Goal: Information Seeking & Learning: Find specific fact

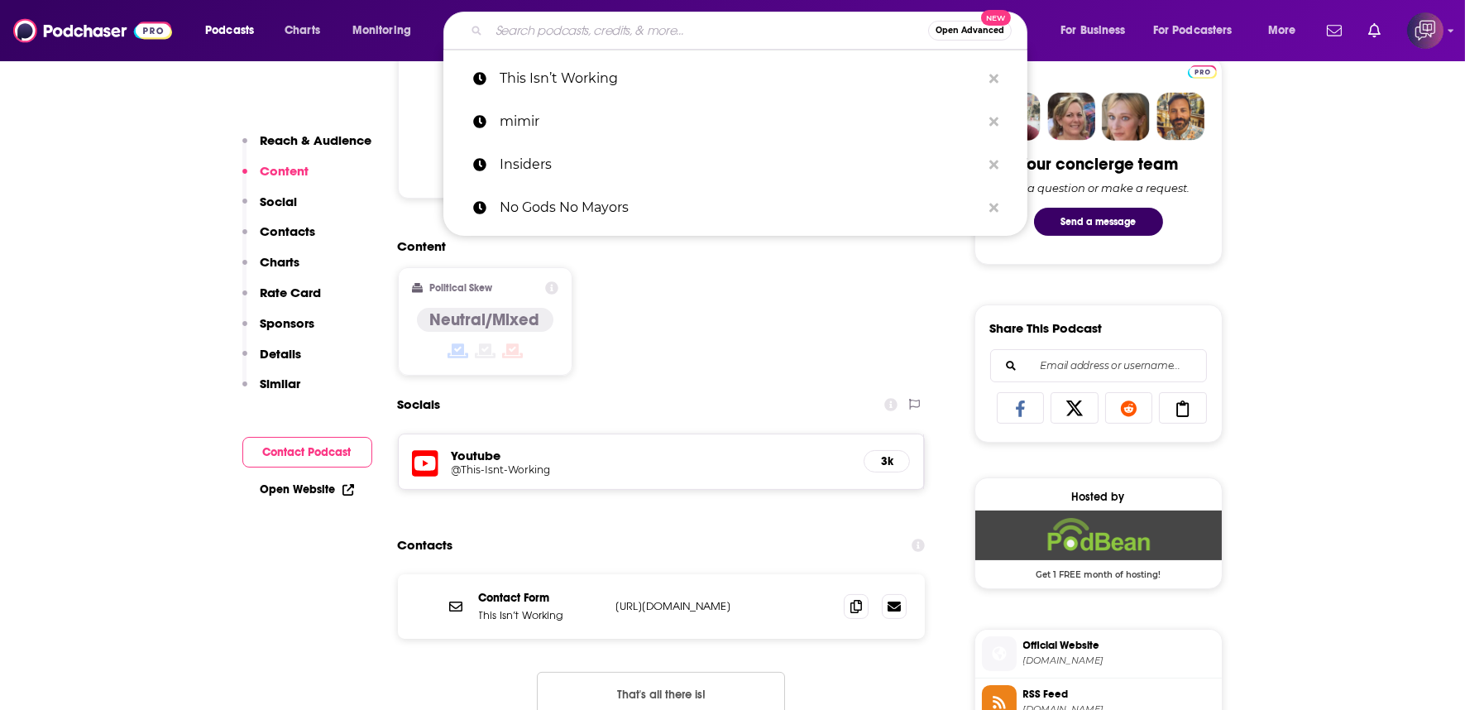
scroll to position [827, 0]
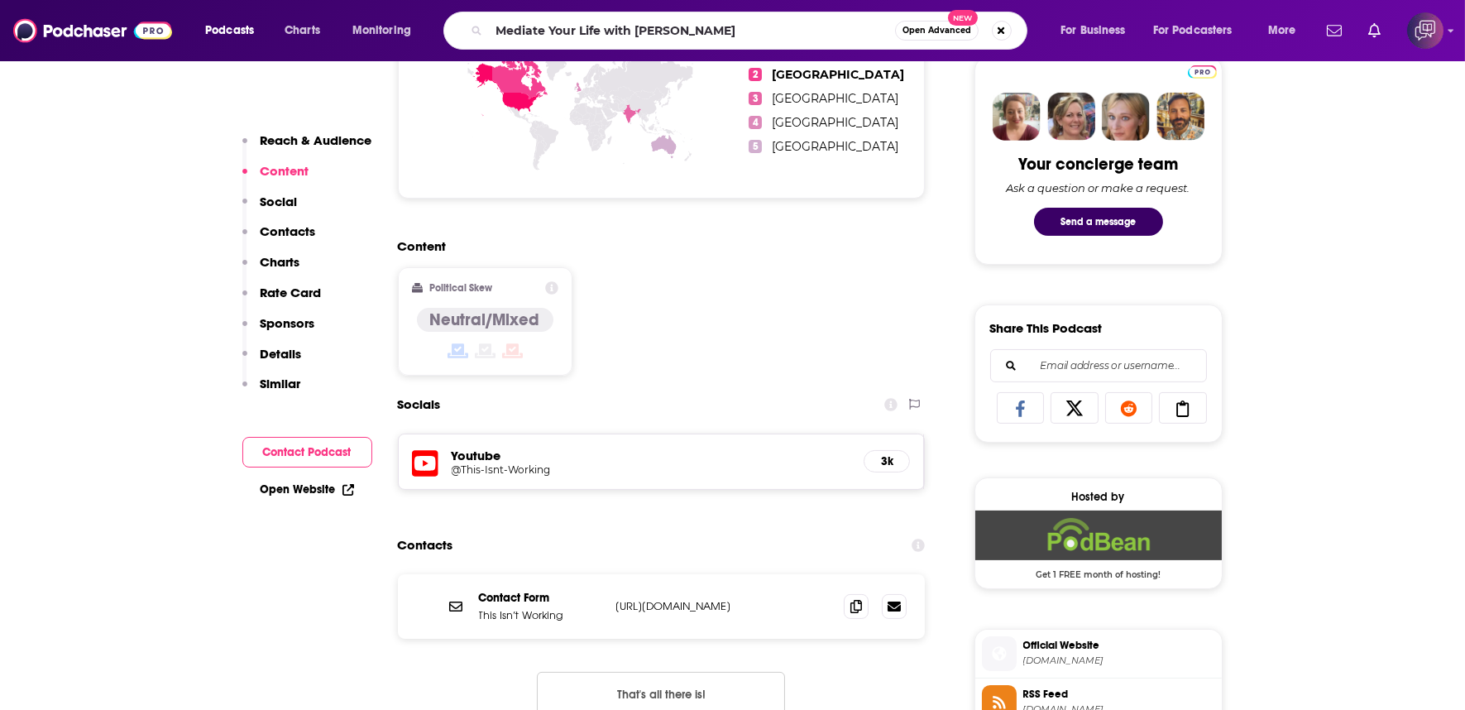
type input "Mediate Your Life with [PERSON_NAME]"
click at [947, 25] on button "Open Advanced New" at bounding box center [937, 31] width 84 height 20
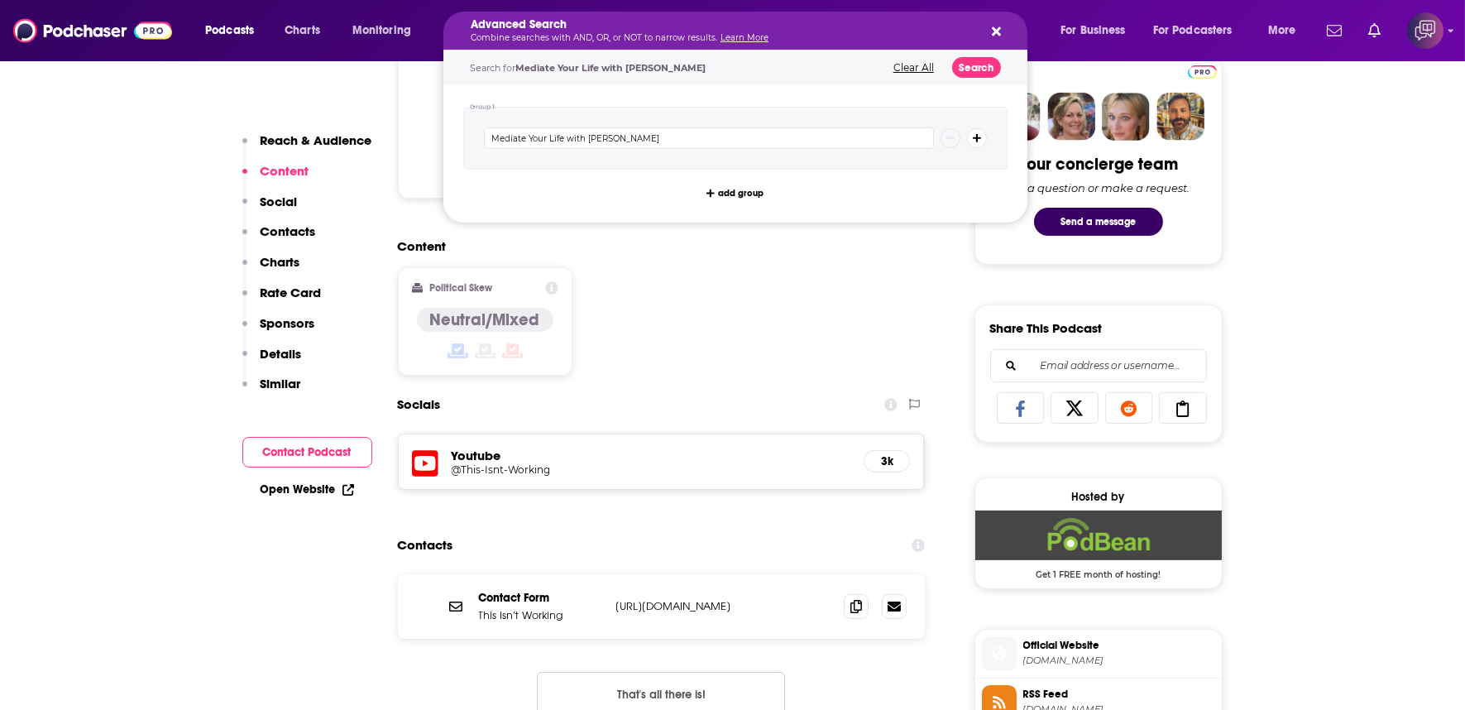
click at [928, 60] on div "Search for Mediate Your Life with [PERSON_NAME] Clear All Search" at bounding box center [735, 67] width 584 height 34
click at [904, 71] on button "Clear All" at bounding box center [913, 68] width 50 height 12
click at [997, 38] on div "Advanced Search Combine searches with AND, OR, or NOT to narrow results. Learn …" at bounding box center [735, 31] width 584 height 38
click at [998, 26] on icon "Search podcasts, credits, & more..." at bounding box center [996, 31] width 9 height 13
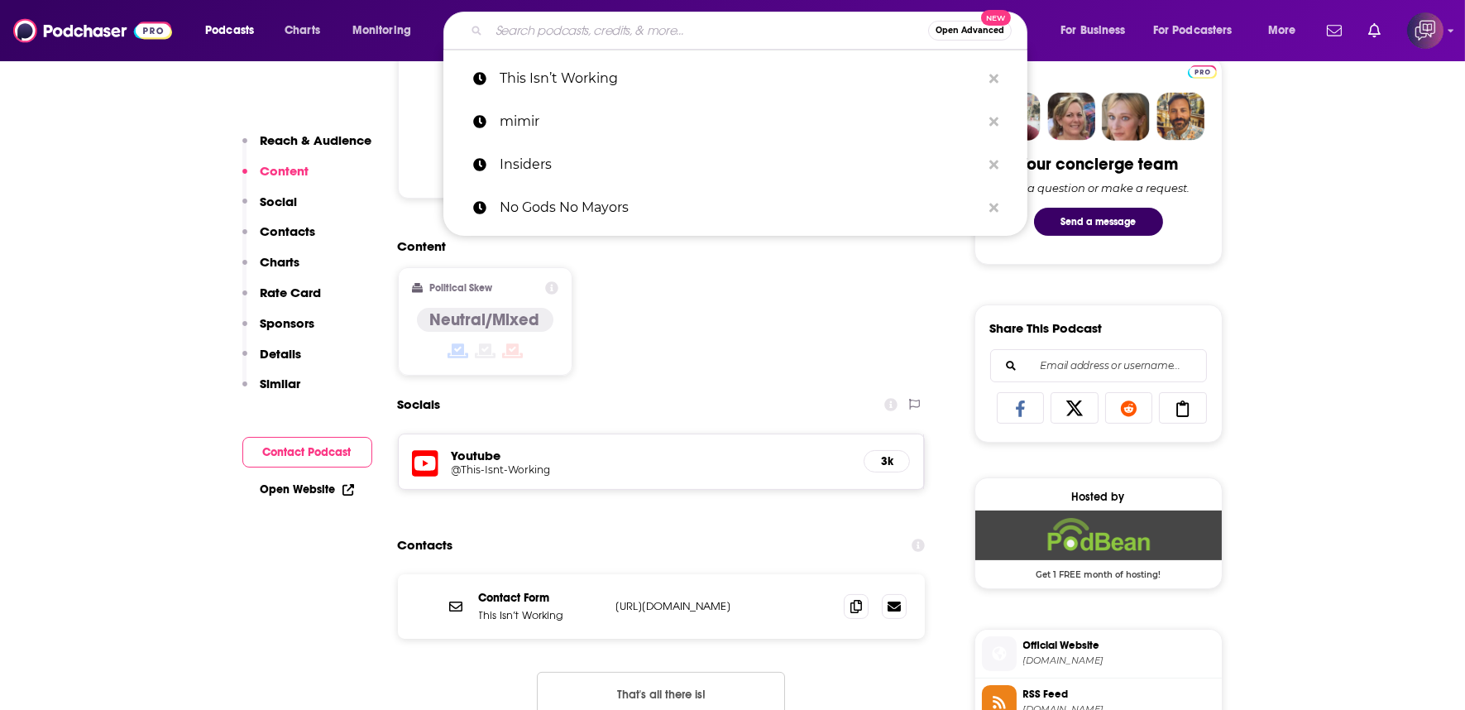
paste input "Mediate Your Life with [PERSON_NAME]"
type input "Mediate Your Life with [PERSON_NAME]"
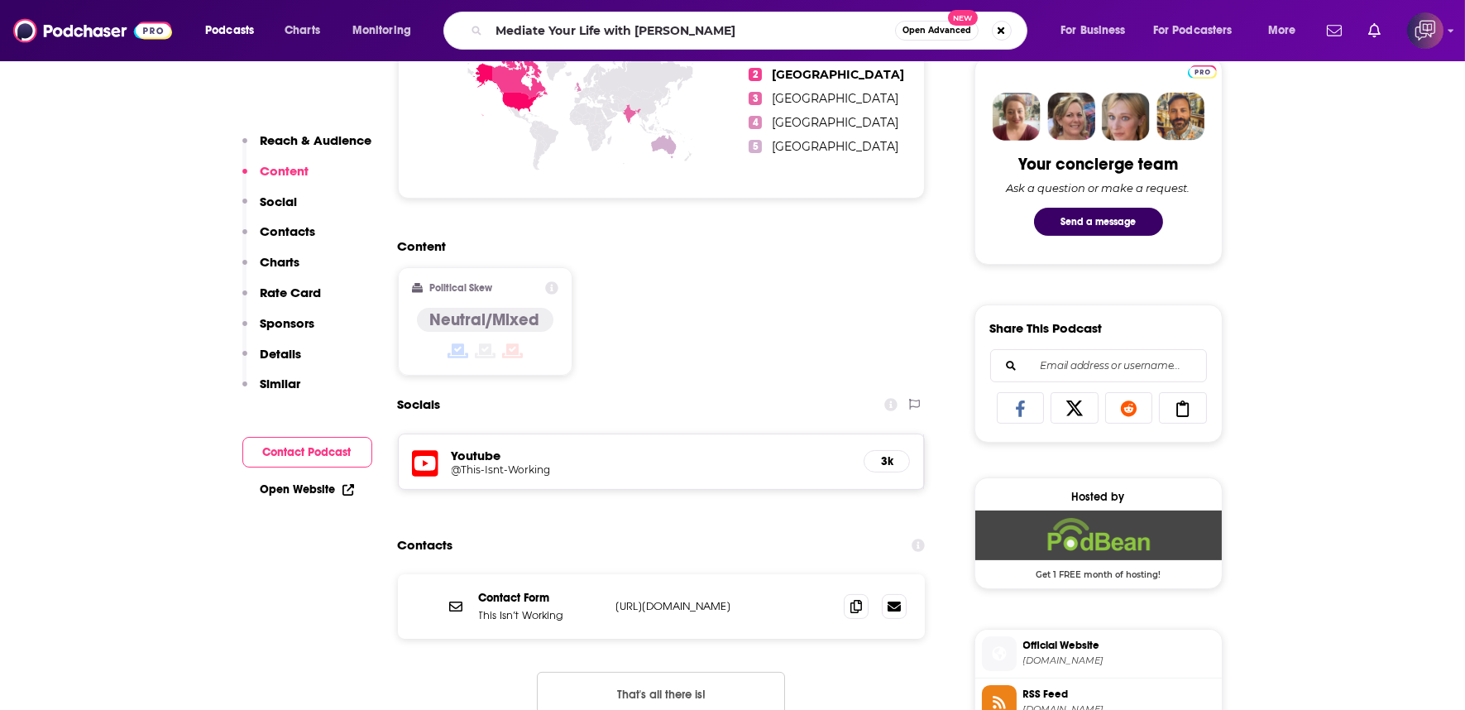
click at [918, 31] on span "Open Advanced" at bounding box center [936, 30] width 69 height 8
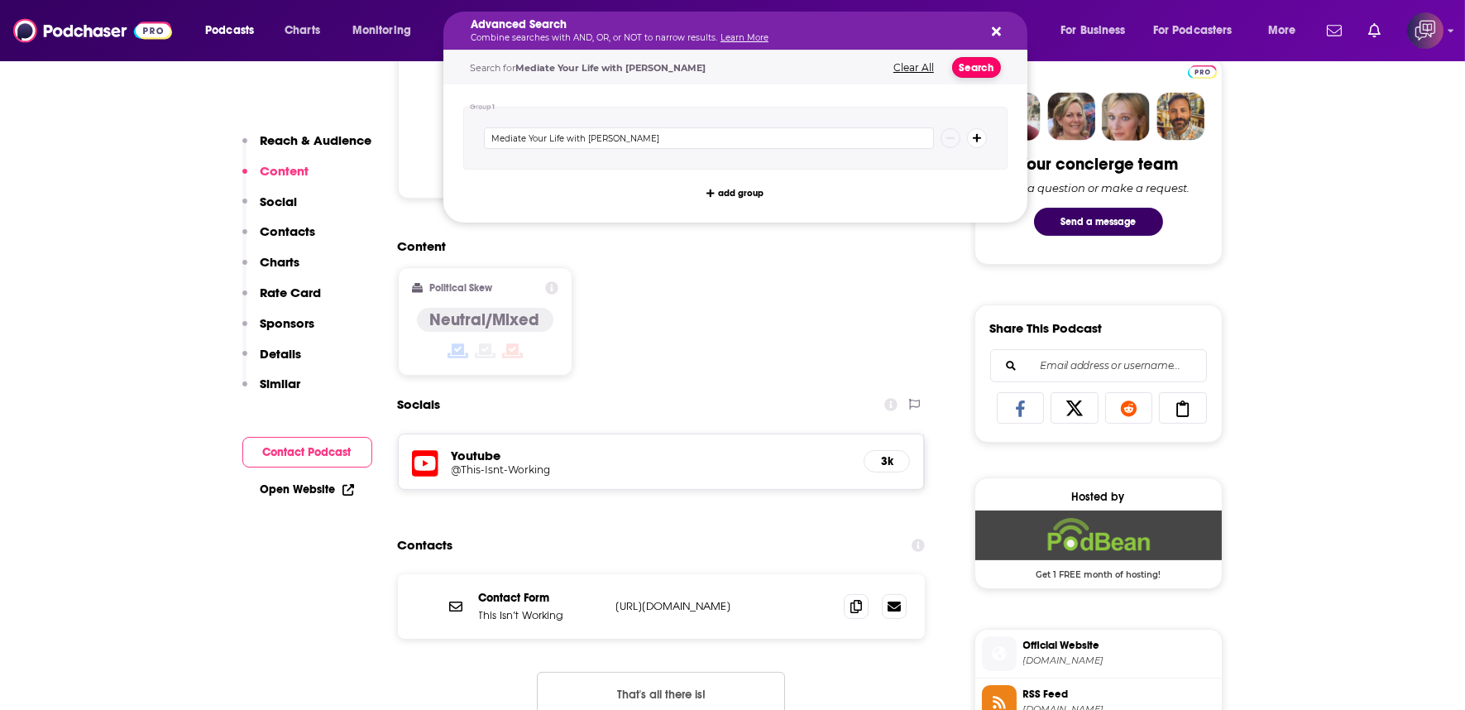
click at [961, 72] on button "Search" at bounding box center [976, 67] width 49 height 21
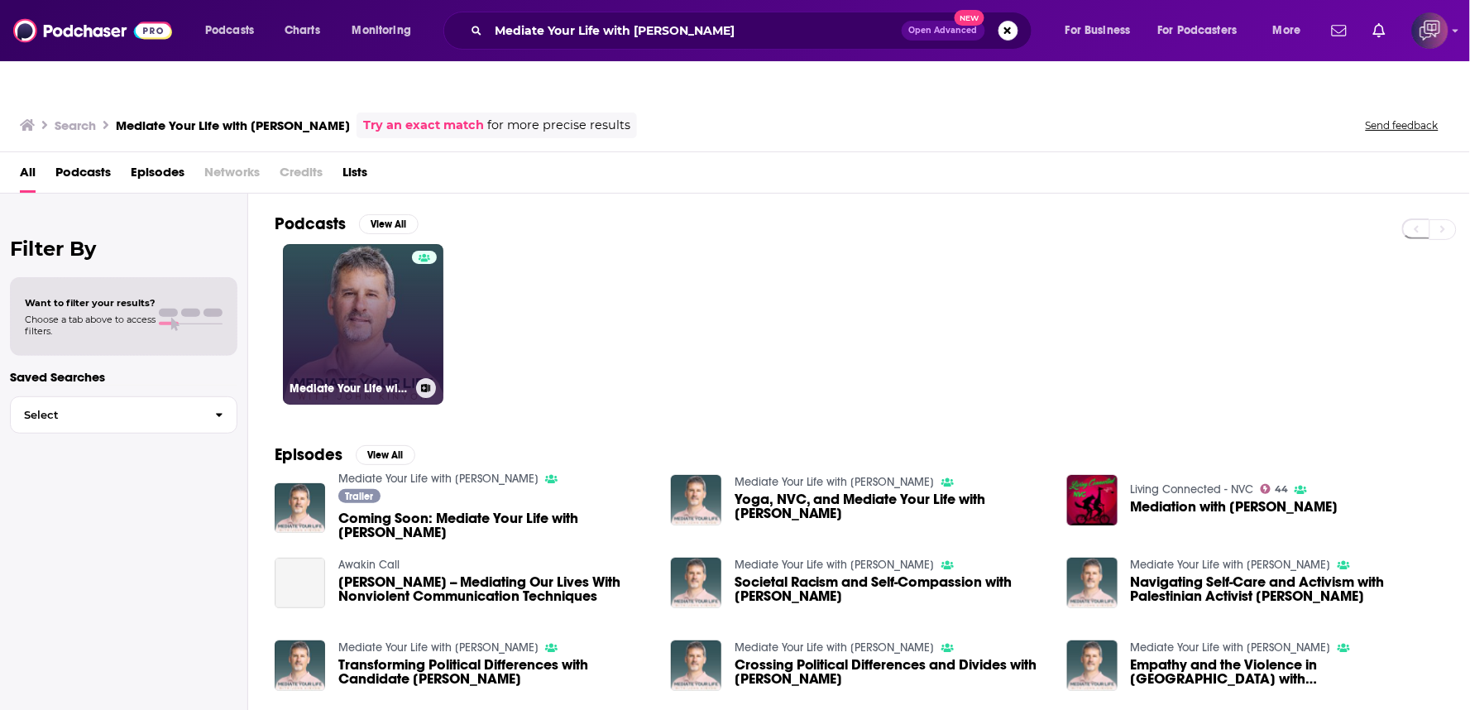
click at [344, 303] on link "Mediate Your Life with [PERSON_NAME]" at bounding box center [363, 324] width 160 height 160
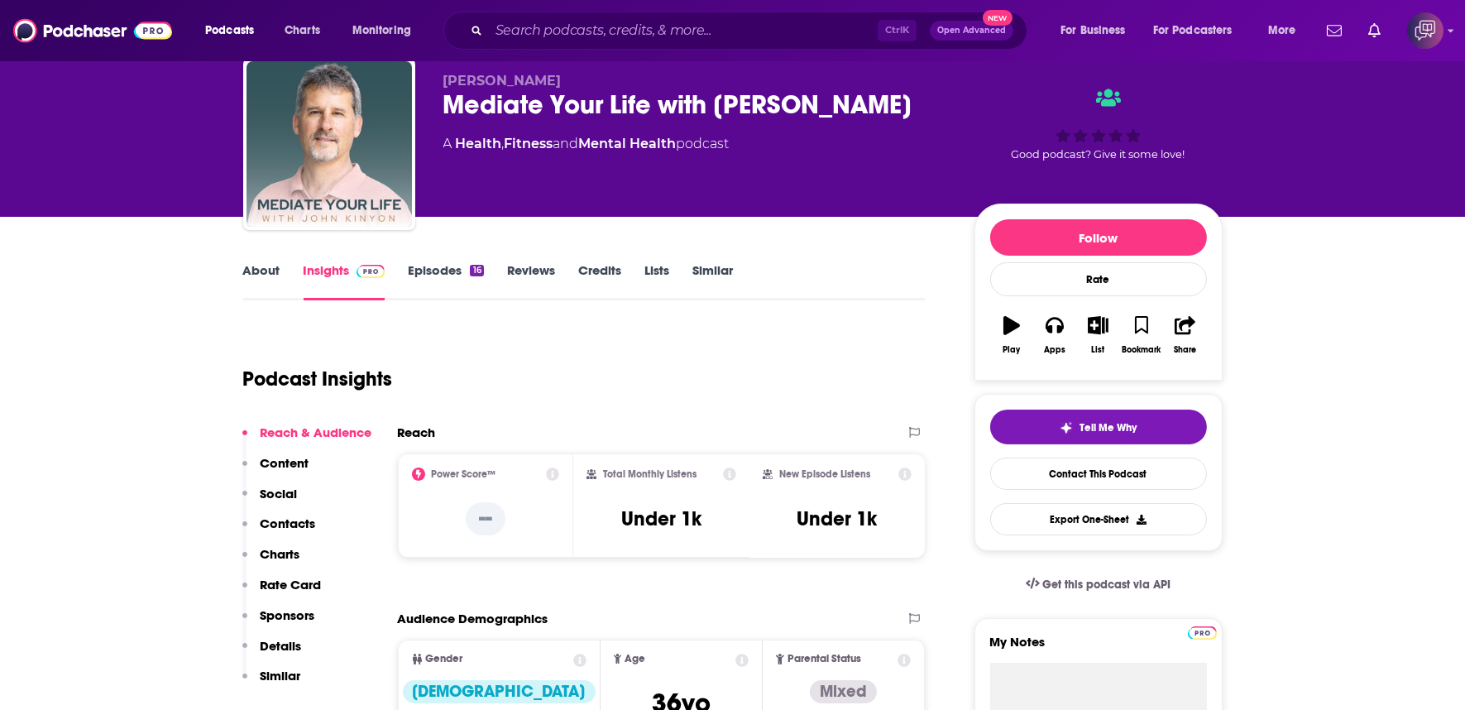
scroll to position [92, 0]
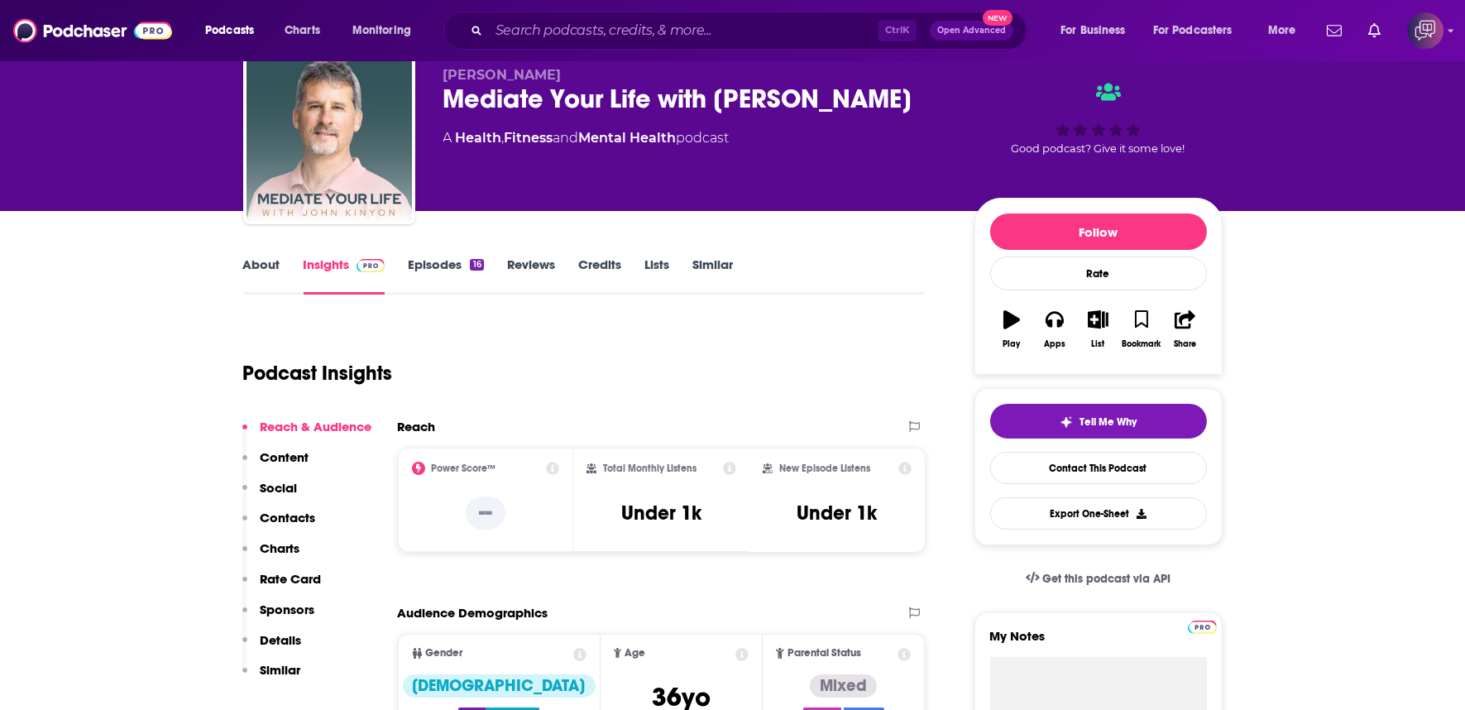
click at [255, 256] on link "About" at bounding box center [261, 275] width 37 height 38
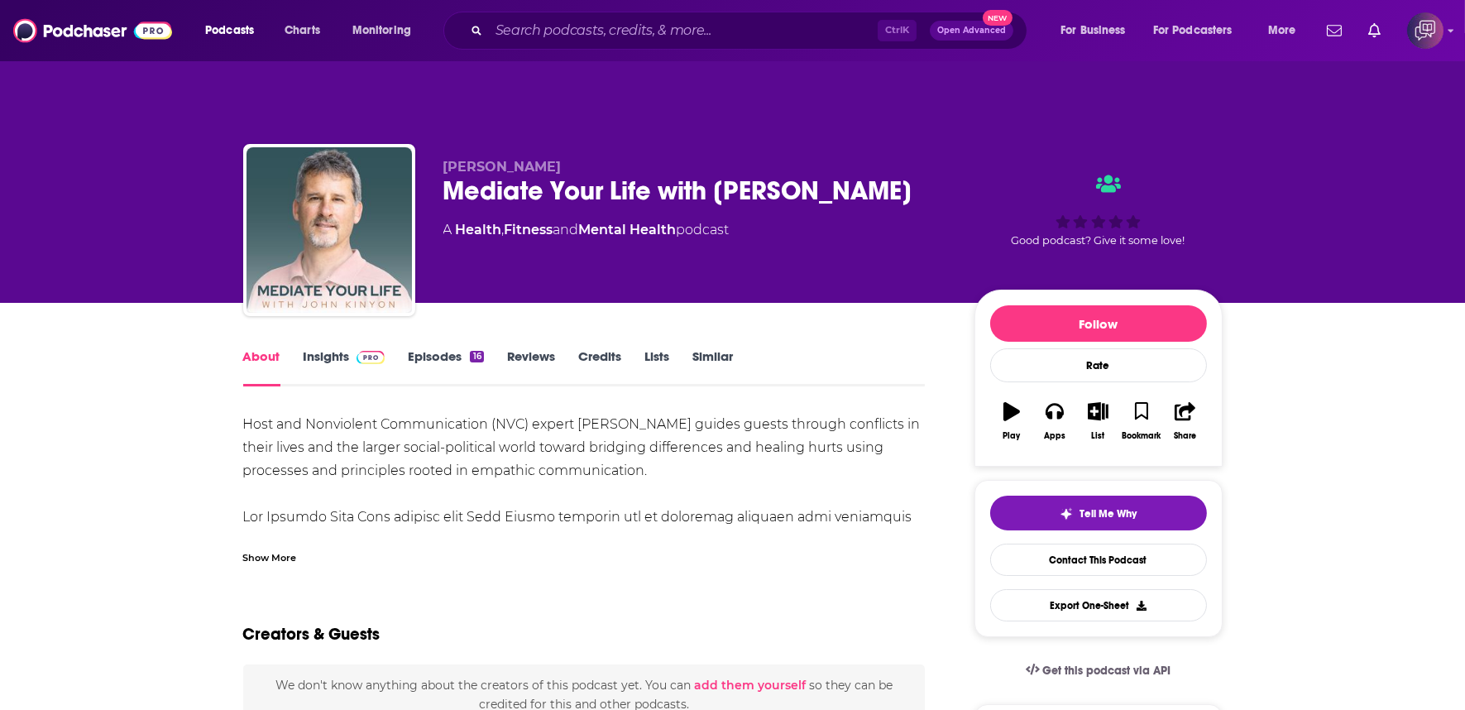
click at [279, 537] on div "Show More" at bounding box center [584, 551] width 682 height 28
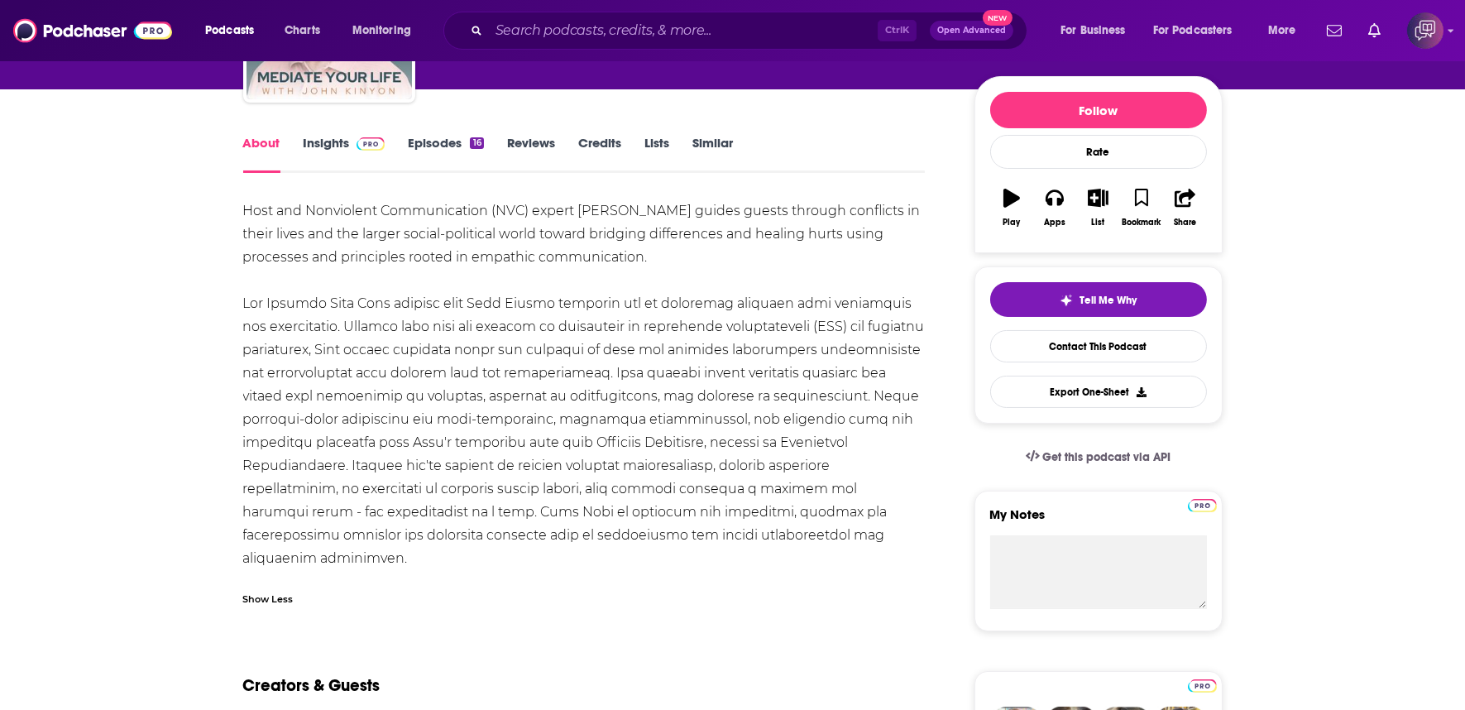
scroll to position [275, 0]
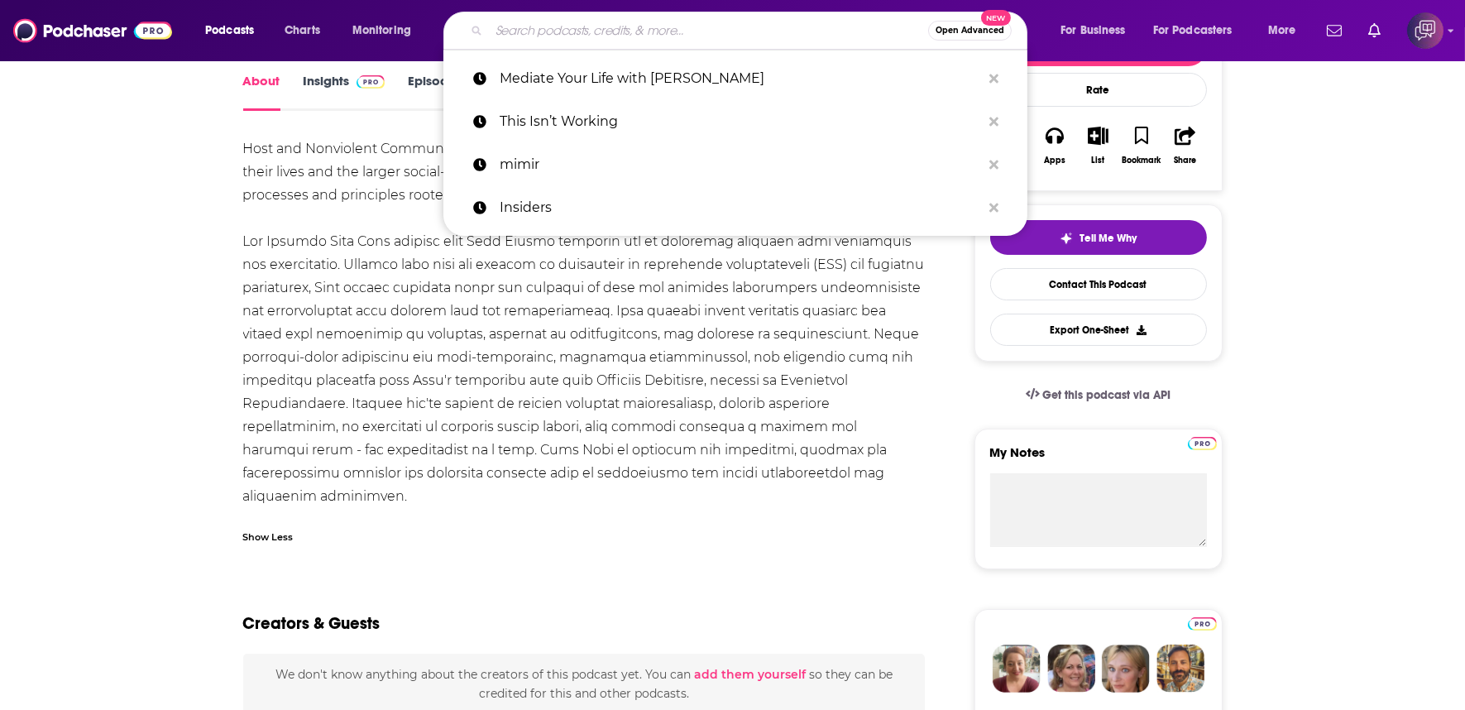
paste input "Milk Road Macro"
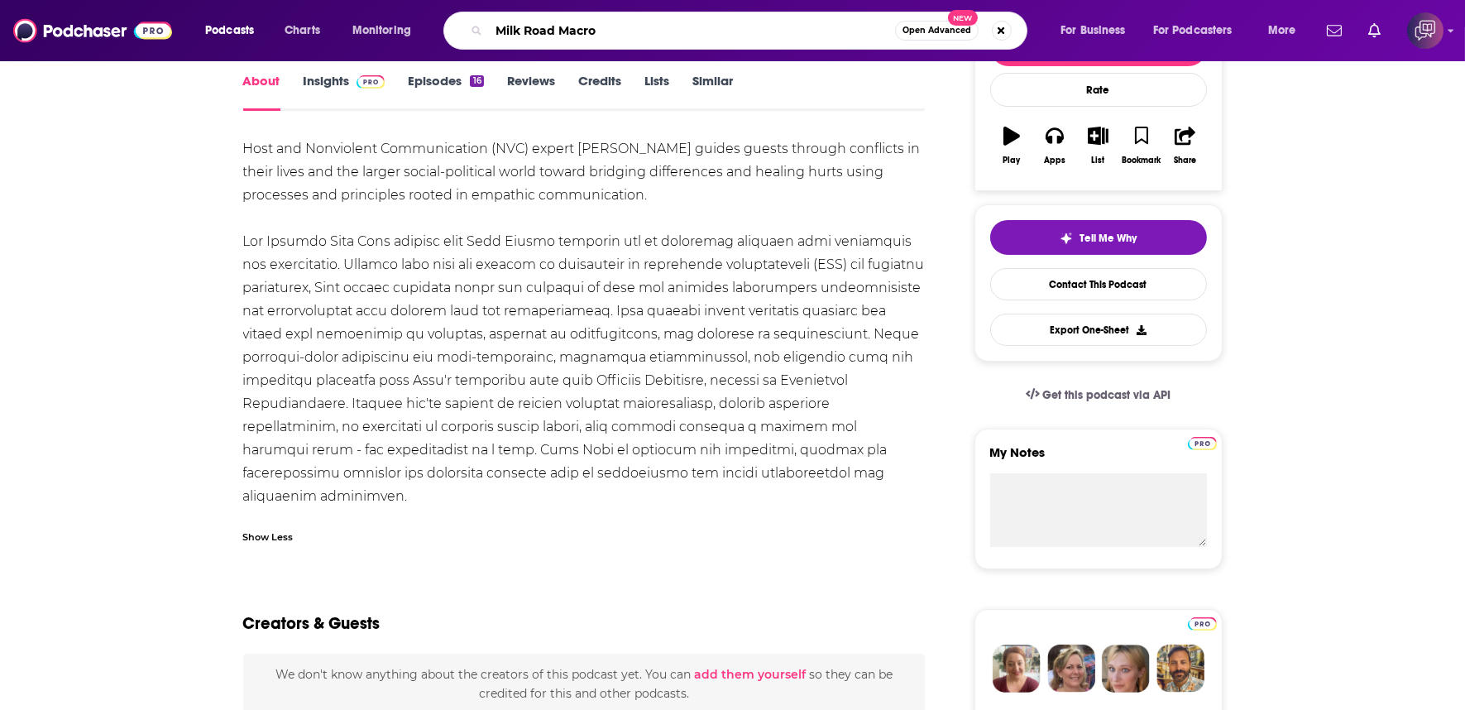
type input "Milk Road Macro"
click at [935, 31] on span "Open Advanced" at bounding box center [936, 30] width 69 height 8
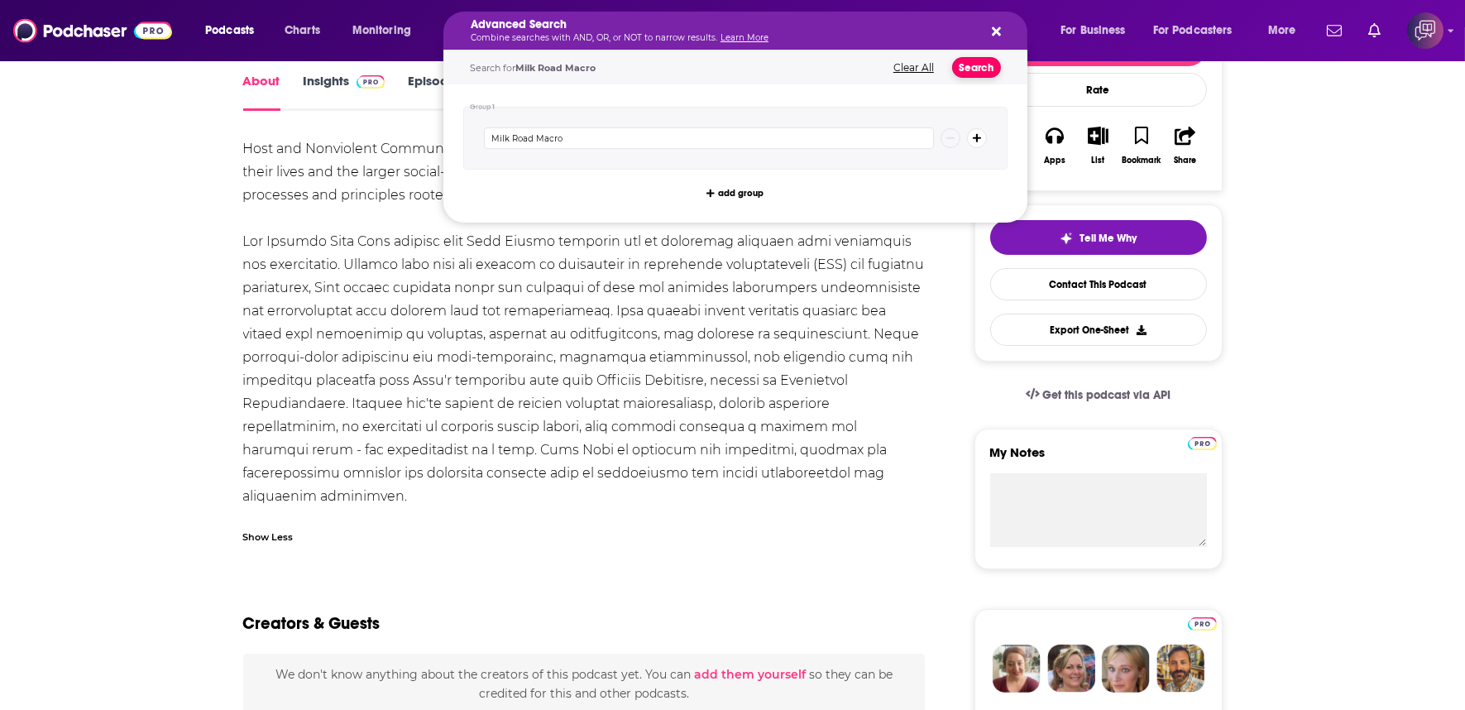
click at [984, 58] on button "Search" at bounding box center [976, 67] width 49 height 21
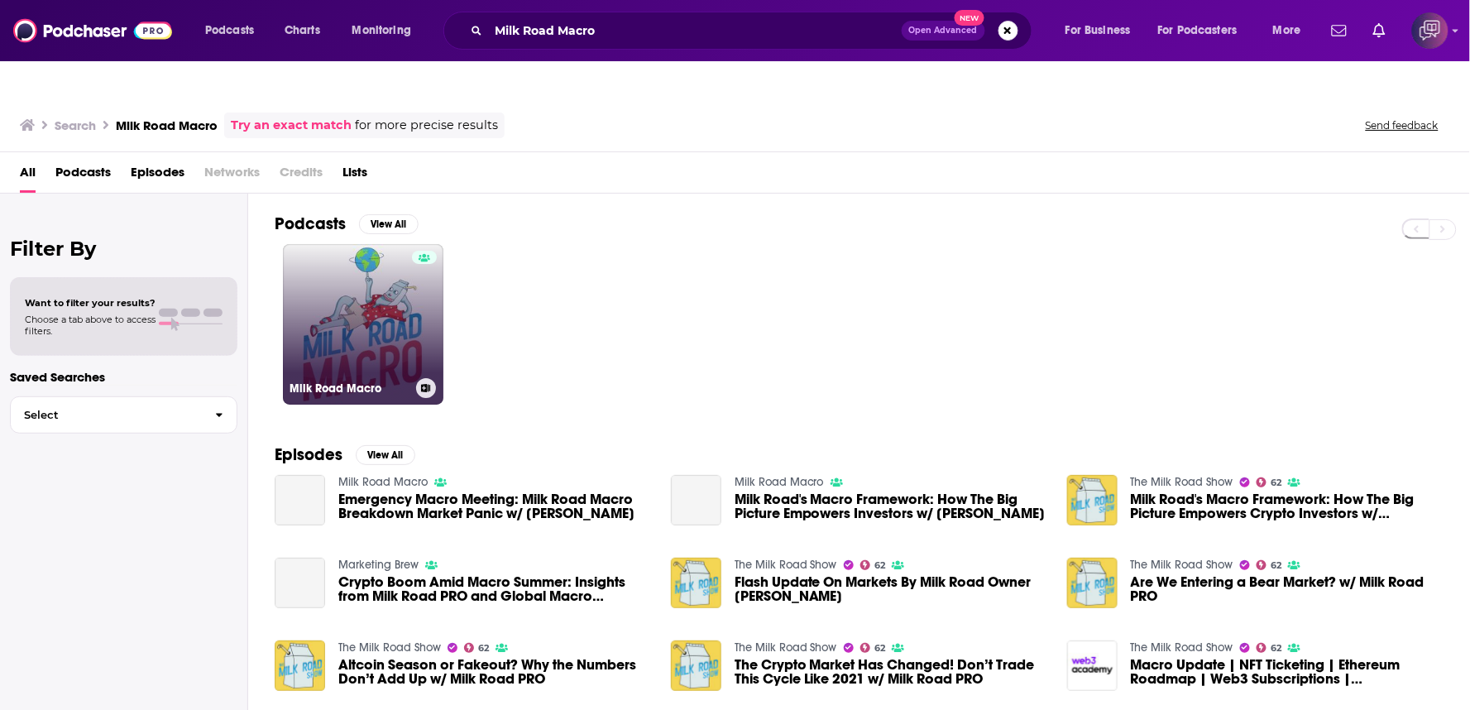
click at [407, 308] on link "Milk Road Macro" at bounding box center [363, 324] width 160 height 160
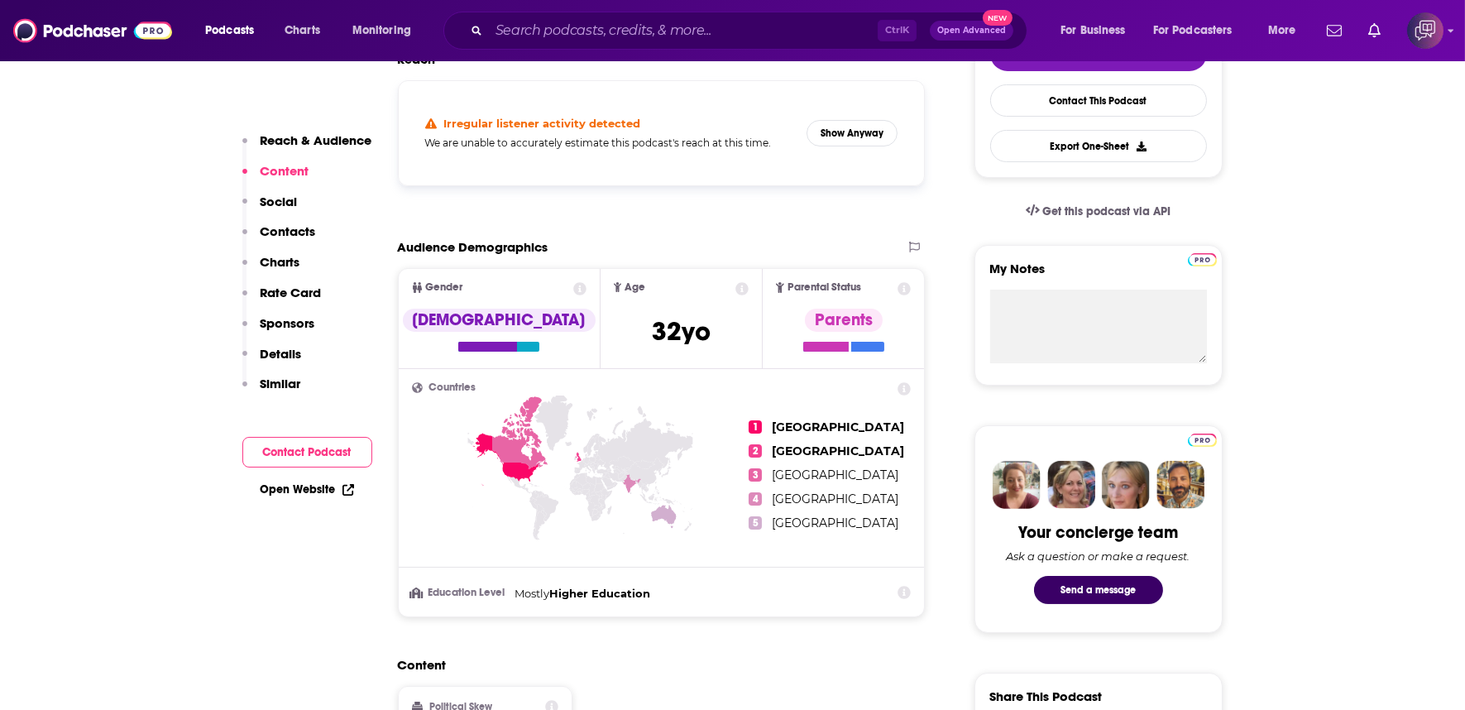
scroll to position [919, 0]
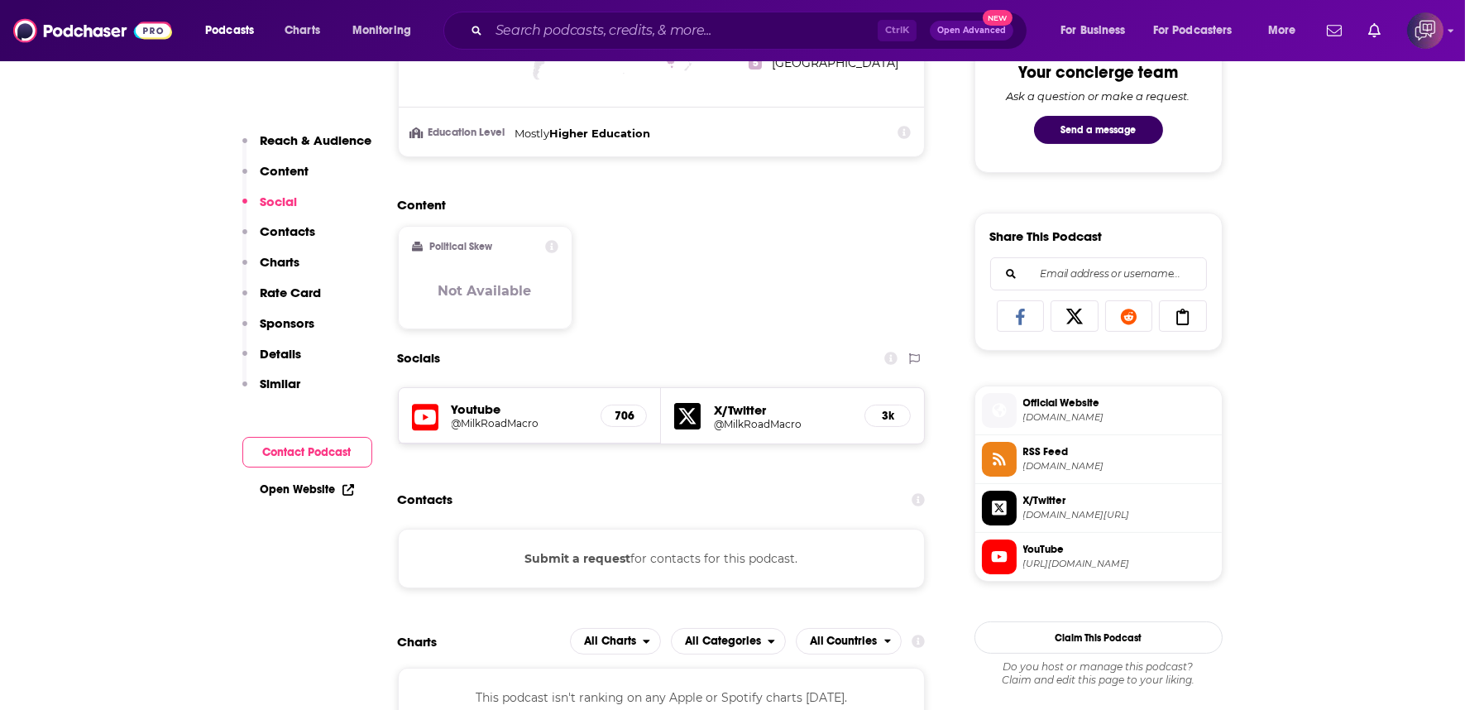
click at [507, 401] on h5 "Youtube" at bounding box center [520, 409] width 136 height 16
click at [485, 417] on h5 "@MilkRoadMacro" at bounding box center [520, 423] width 136 height 12
